Goal: Find specific fact: Find specific fact

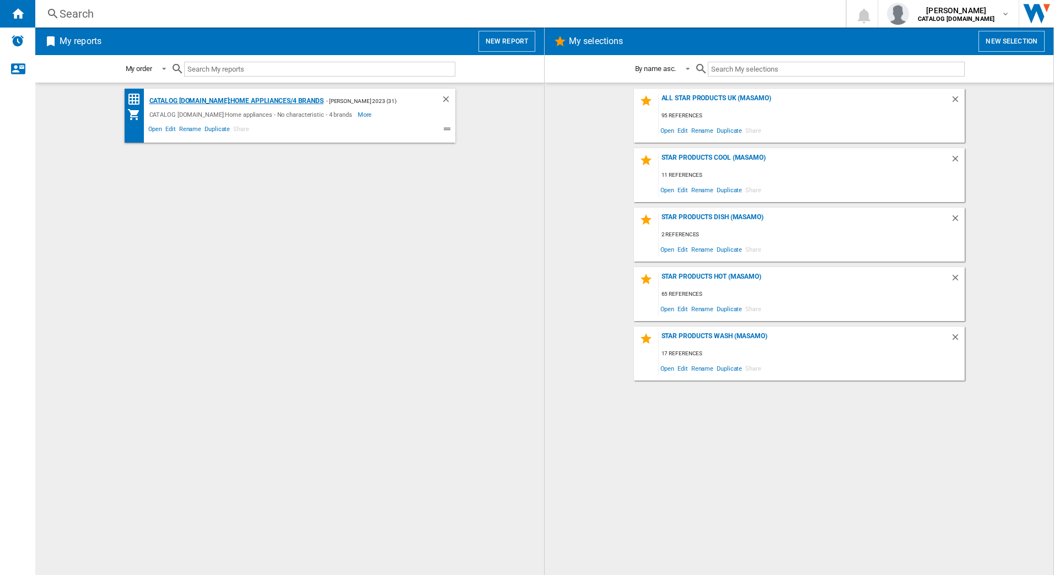
click at [247, 97] on div "CATALOG [DOMAIN_NAME]:Home appliances/4 brands" at bounding box center [235, 101] width 177 height 14
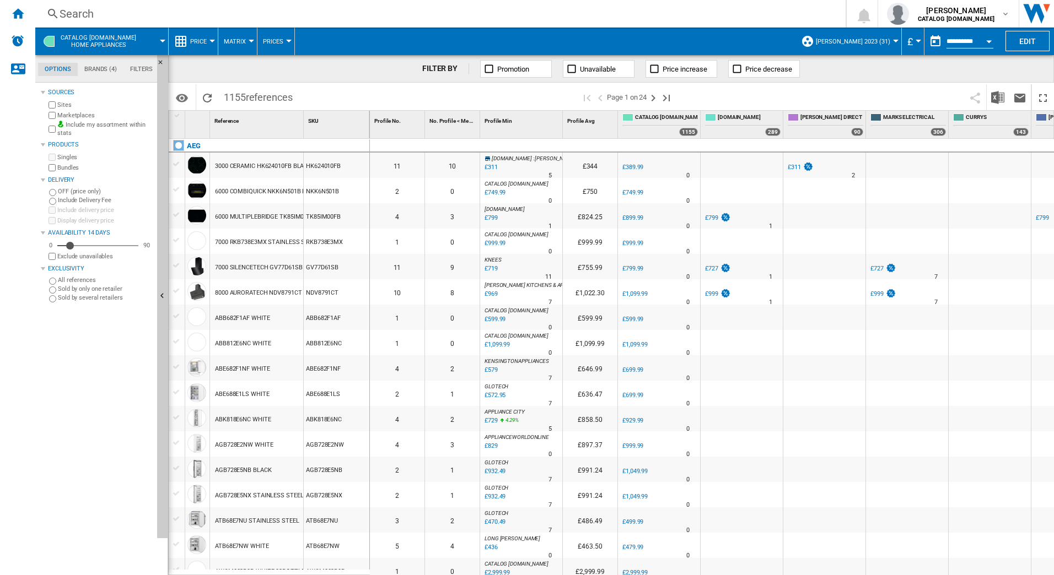
click at [132, 13] on div "Search" at bounding box center [438, 13] width 757 height 15
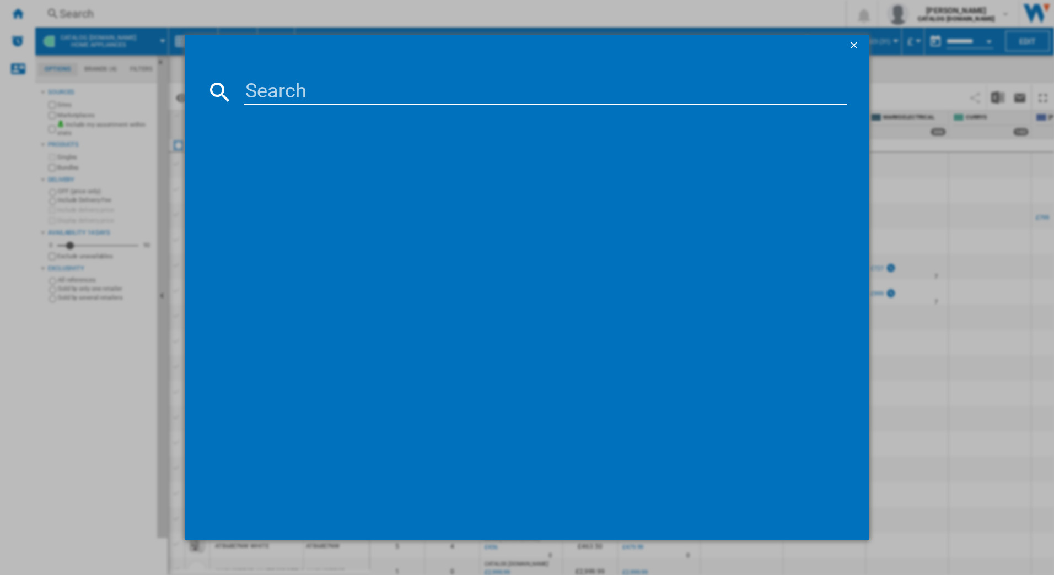
click at [266, 87] on input at bounding box center [546, 92] width 604 height 26
type input "l7wc84636bi"
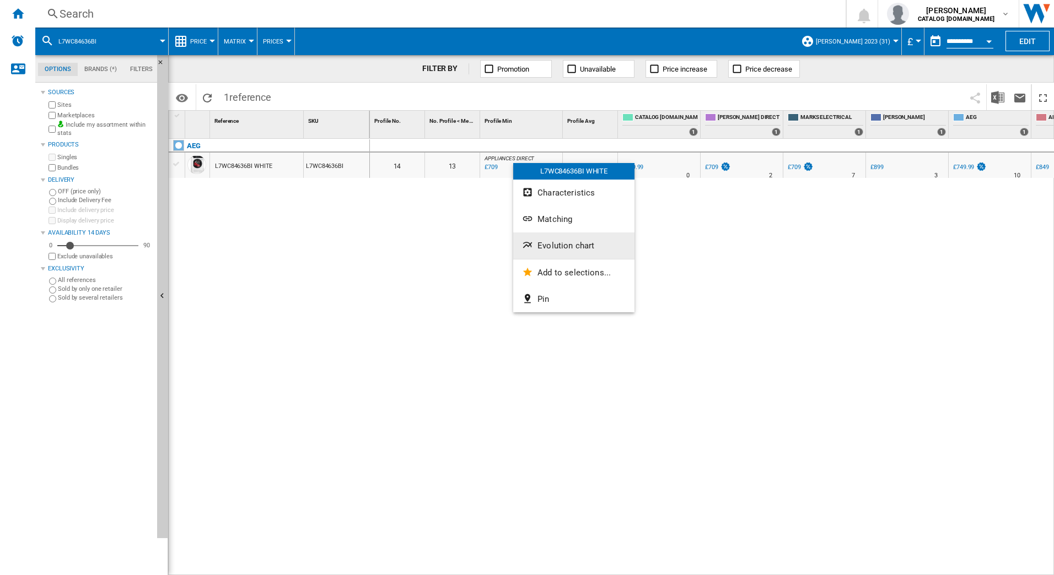
click at [544, 244] on span "Evolution chart" at bounding box center [565, 246] width 57 height 10
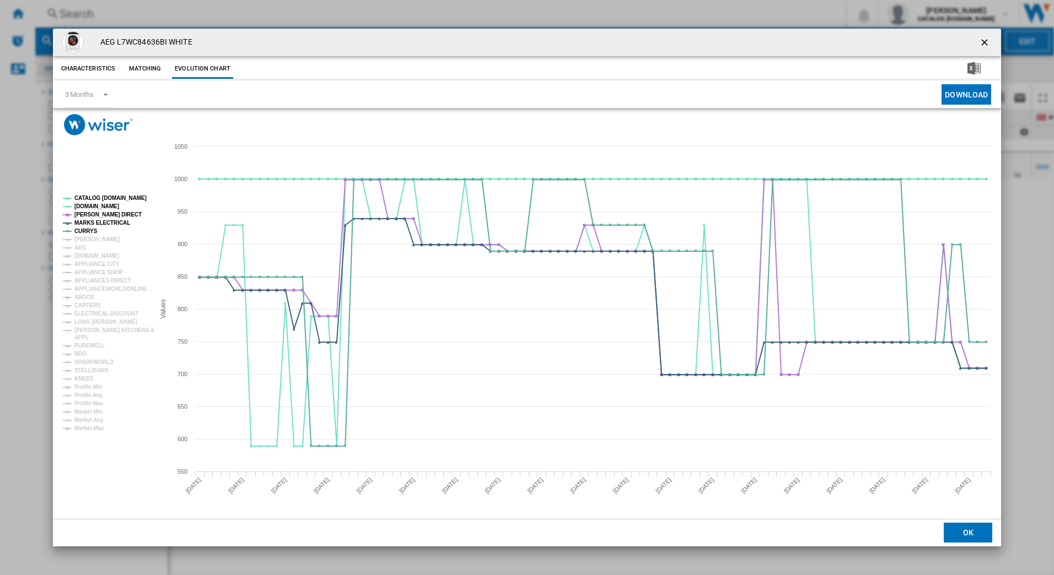
click at [986, 42] on ng-md-icon "getI18NText('BUTTONS.CLOSE_DIALOG')" at bounding box center [985, 43] width 13 height 13
